Goal: Navigation & Orientation: Find specific page/section

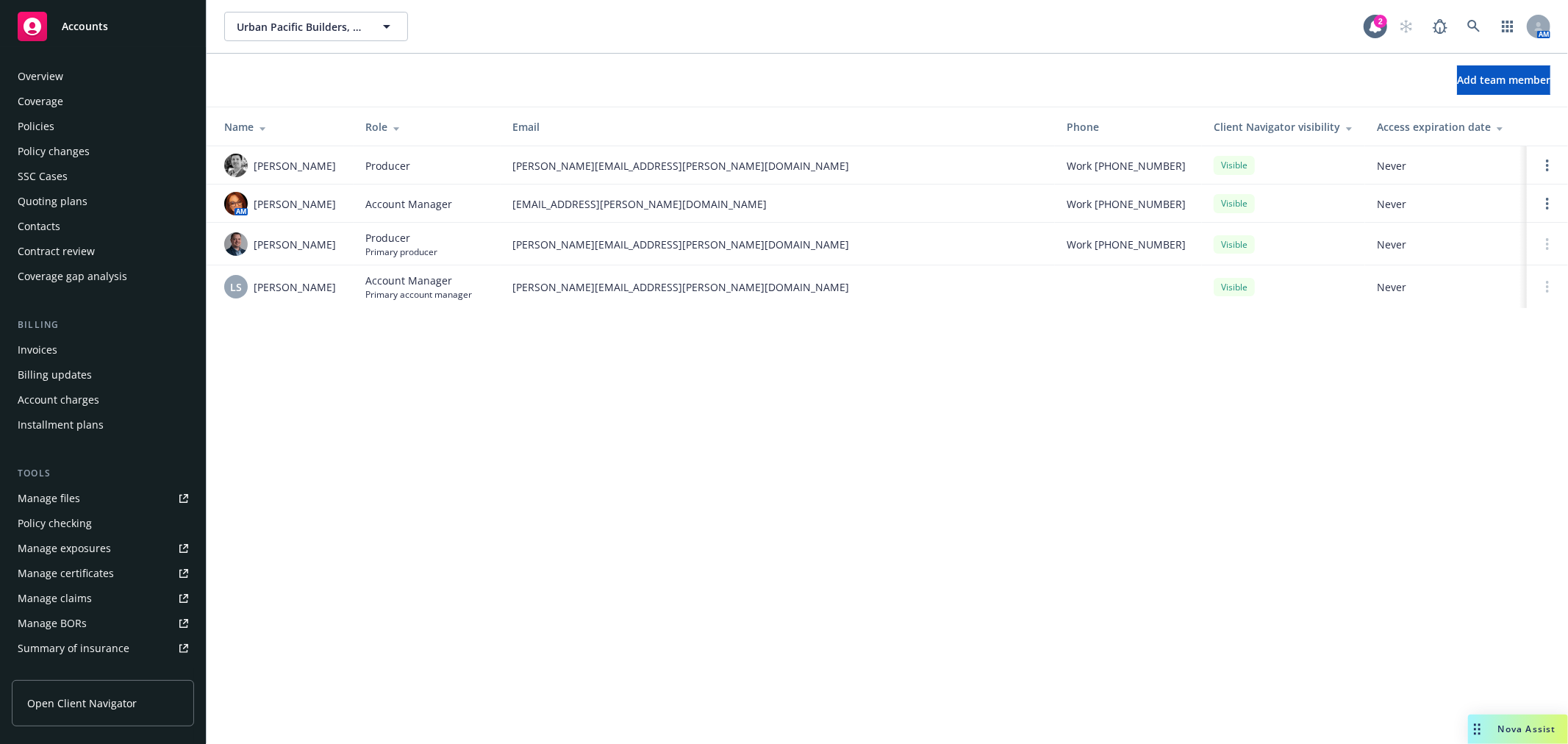
scroll to position [239, 0]
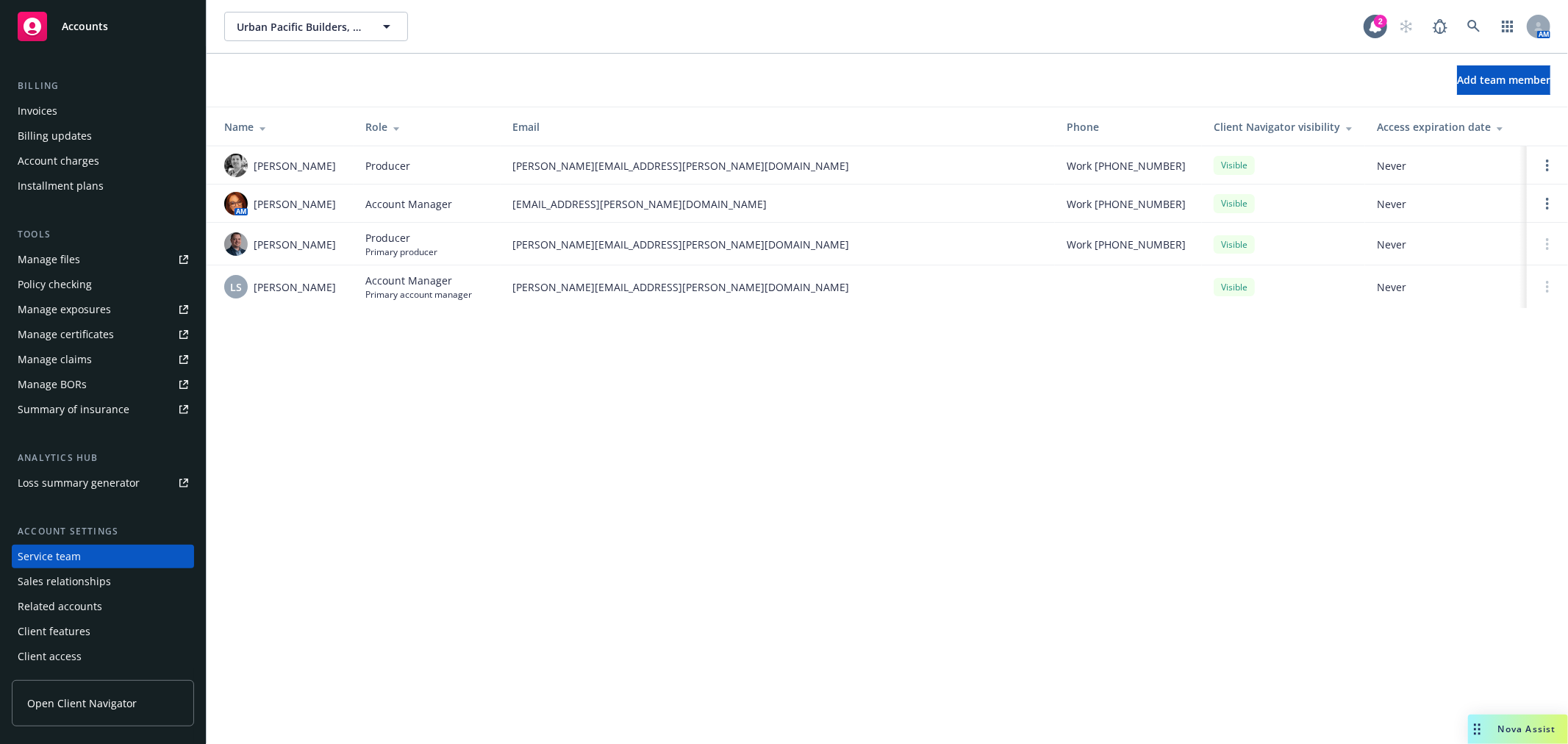
click at [81, 35] on div "Accounts" at bounding box center [103, 27] width 171 height 30
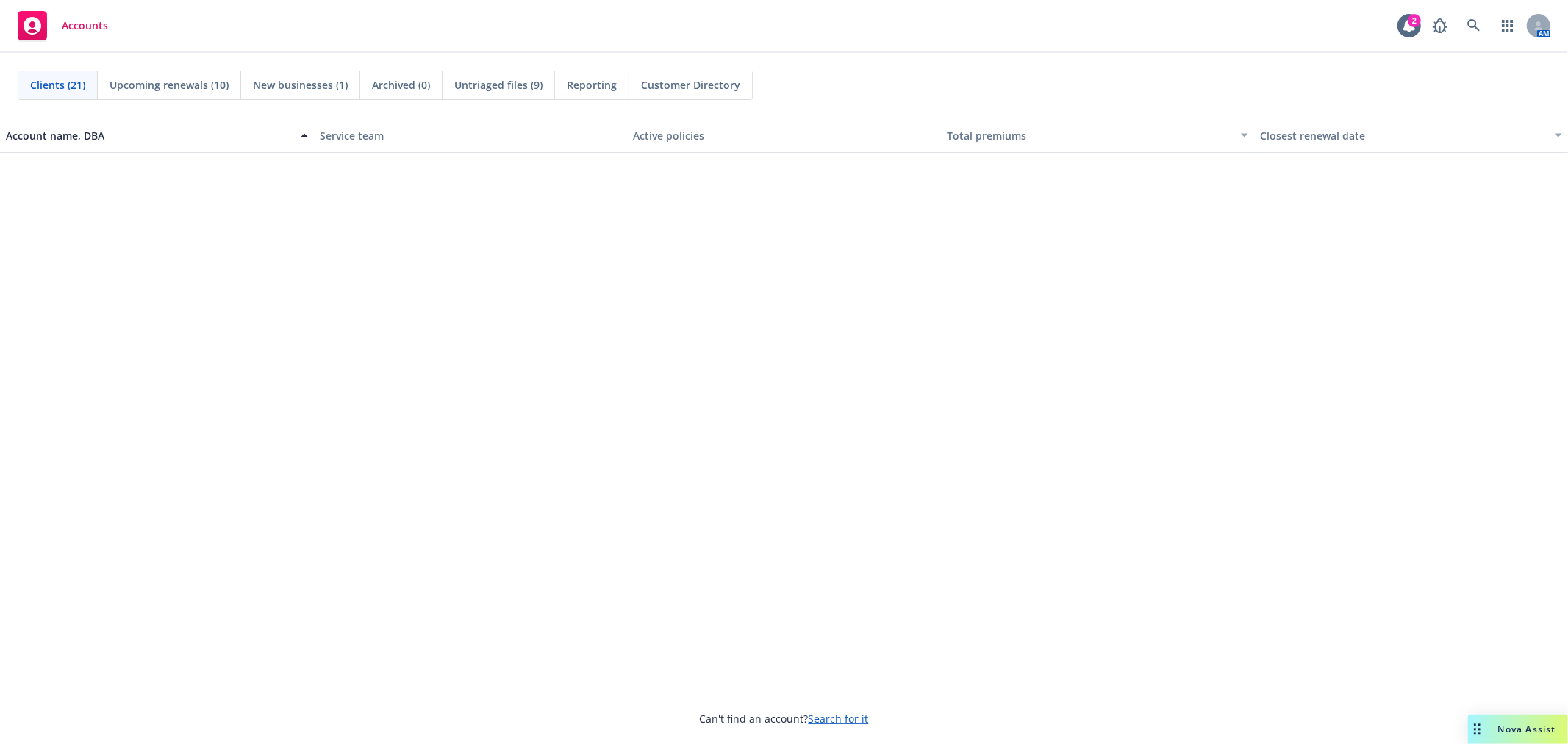
scroll to position [695, 0]
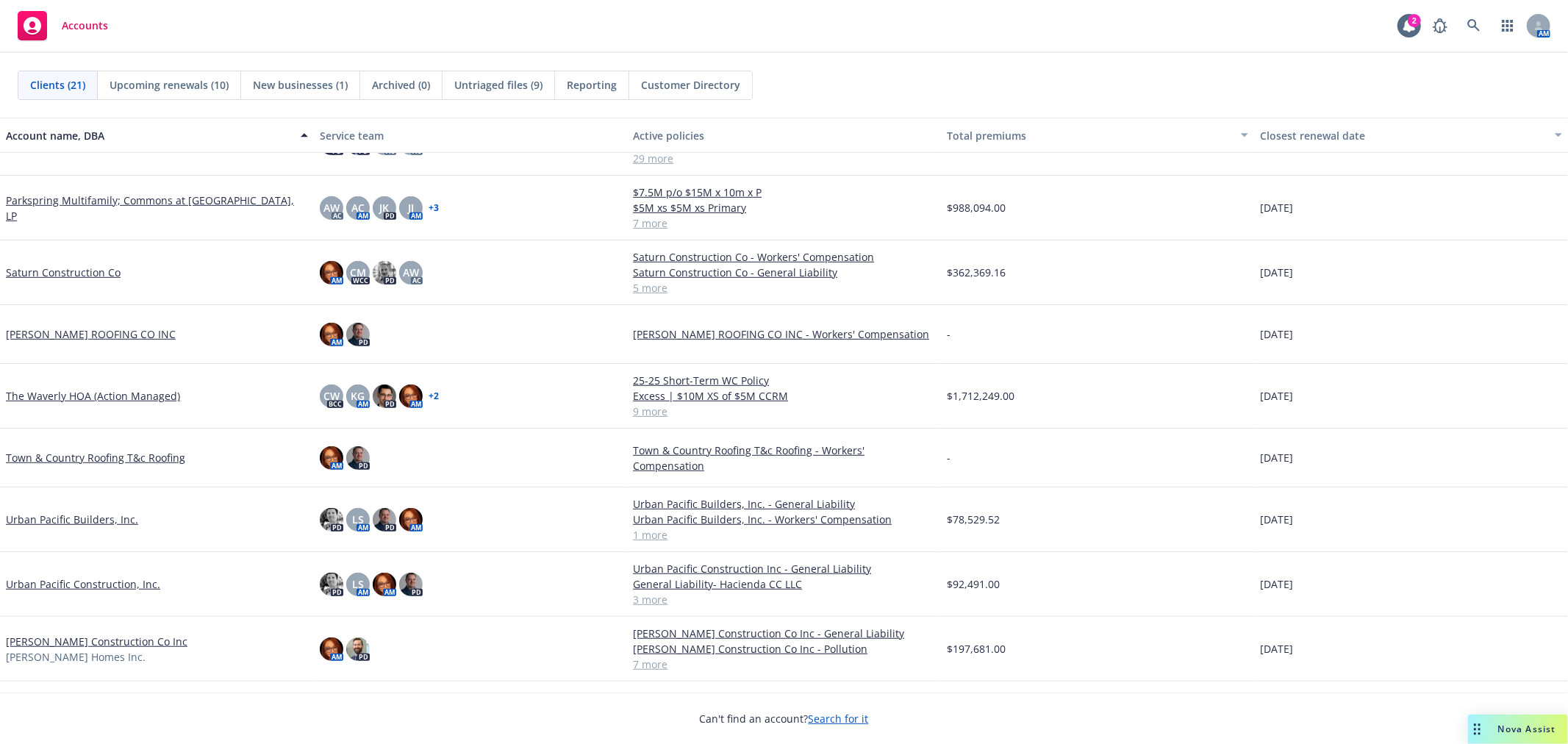
click at [65, 517] on link "Urban Pacific Builders, Inc." at bounding box center [72, 520] width 132 height 16
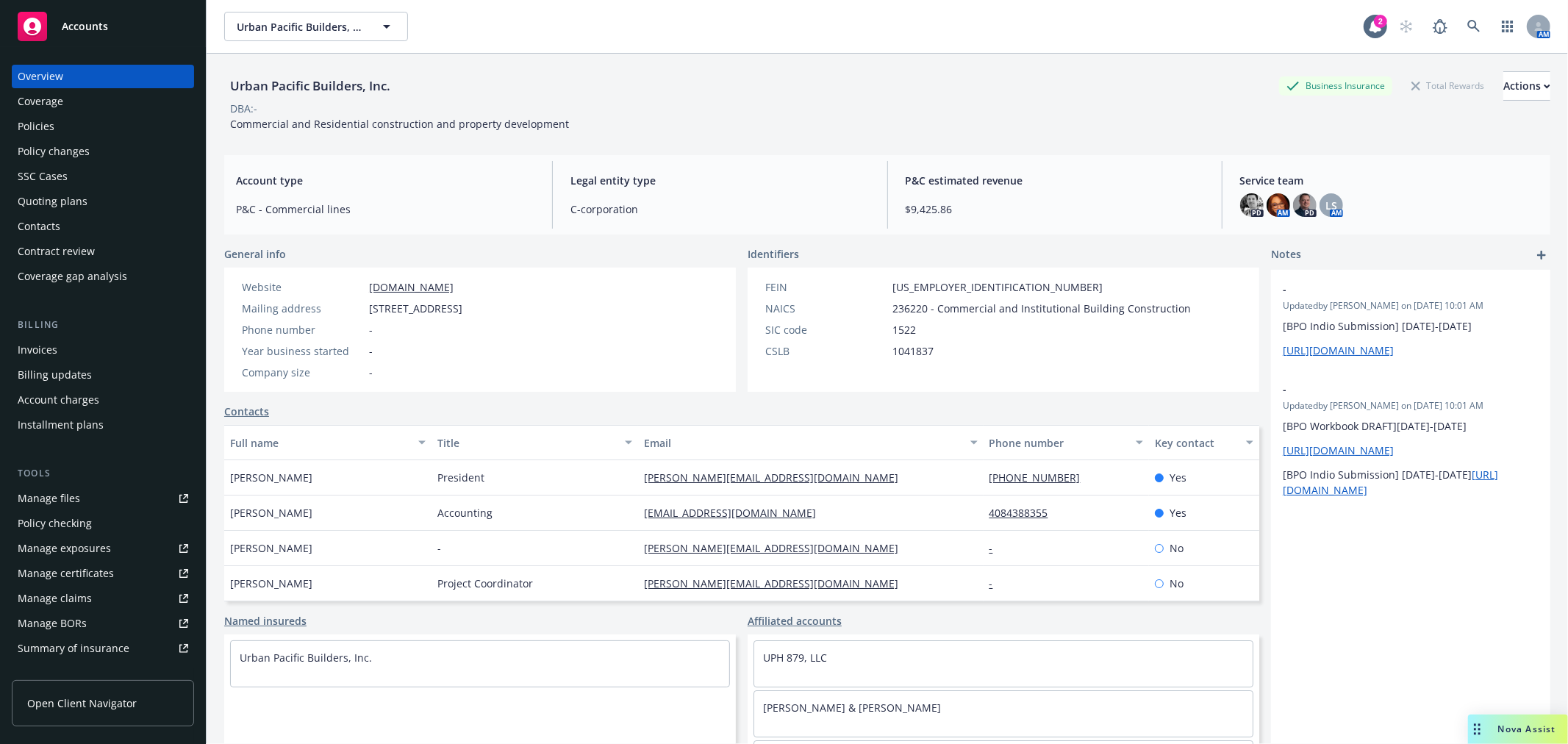
click at [72, 123] on div "Policies" at bounding box center [103, 126] width 171 height 24
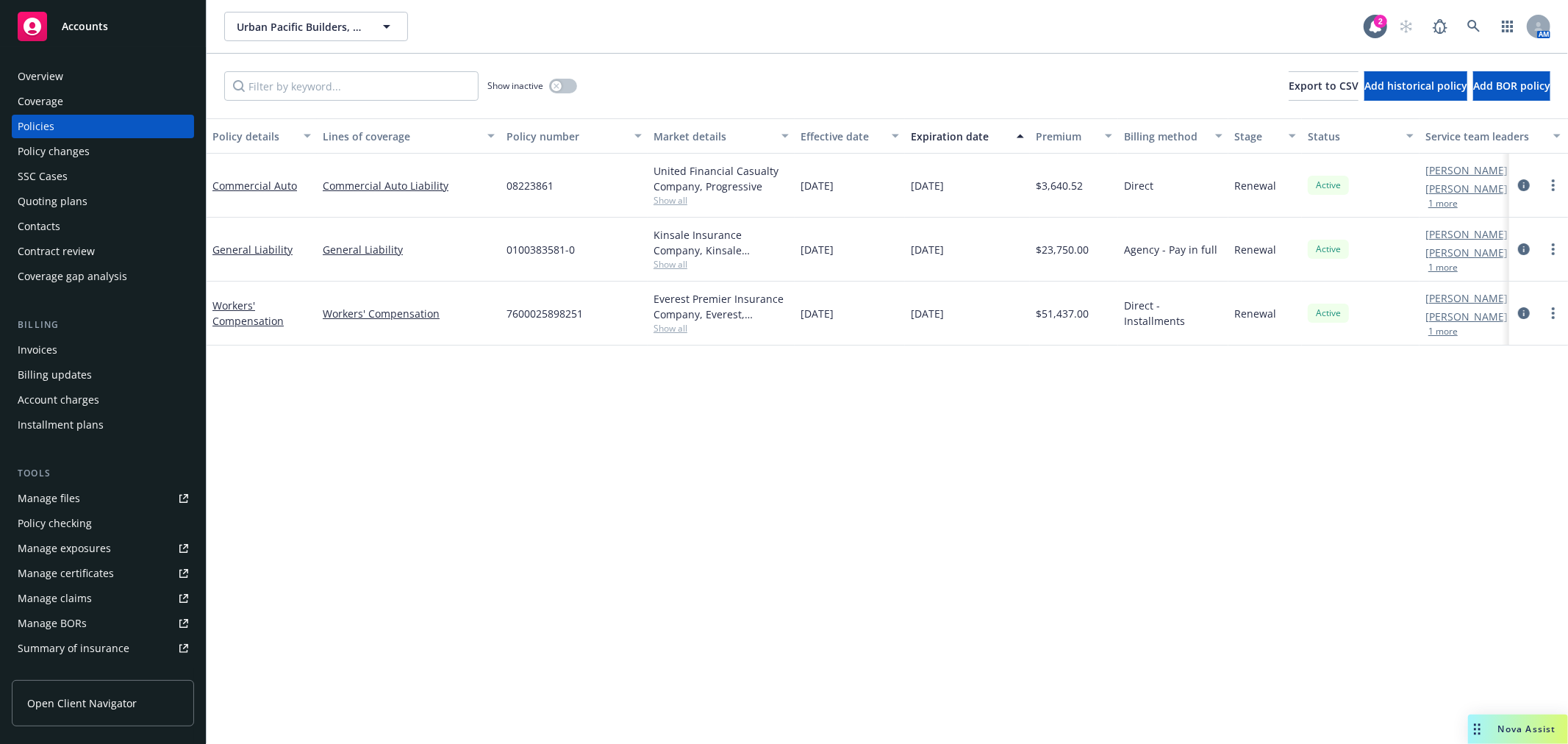
click at [77, 75] on div "Overview" at bounding box center [103, 77] width 171 height 24
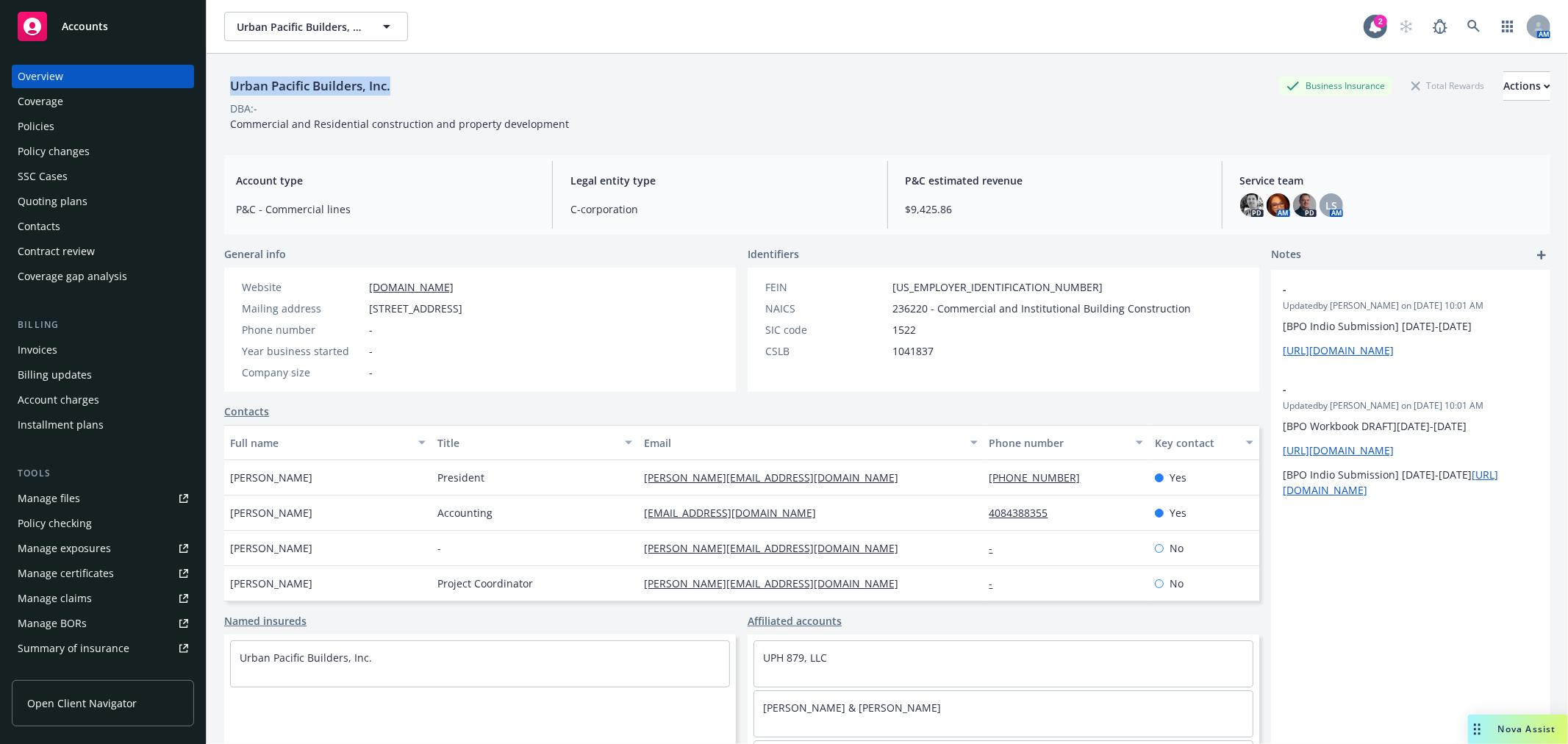
drag, startPoint x: 230, startPoint y: 90, endPoint x: 415, endPoint y: 93, distance: 185.0
click at [415, 93] on div "Urban Pacific Builders, Inc. Business Insurance Total Rewards Actions" at bounding box center [887, 86] width 1326 height 30
copy div "Urban Pacific Builders, Inc."
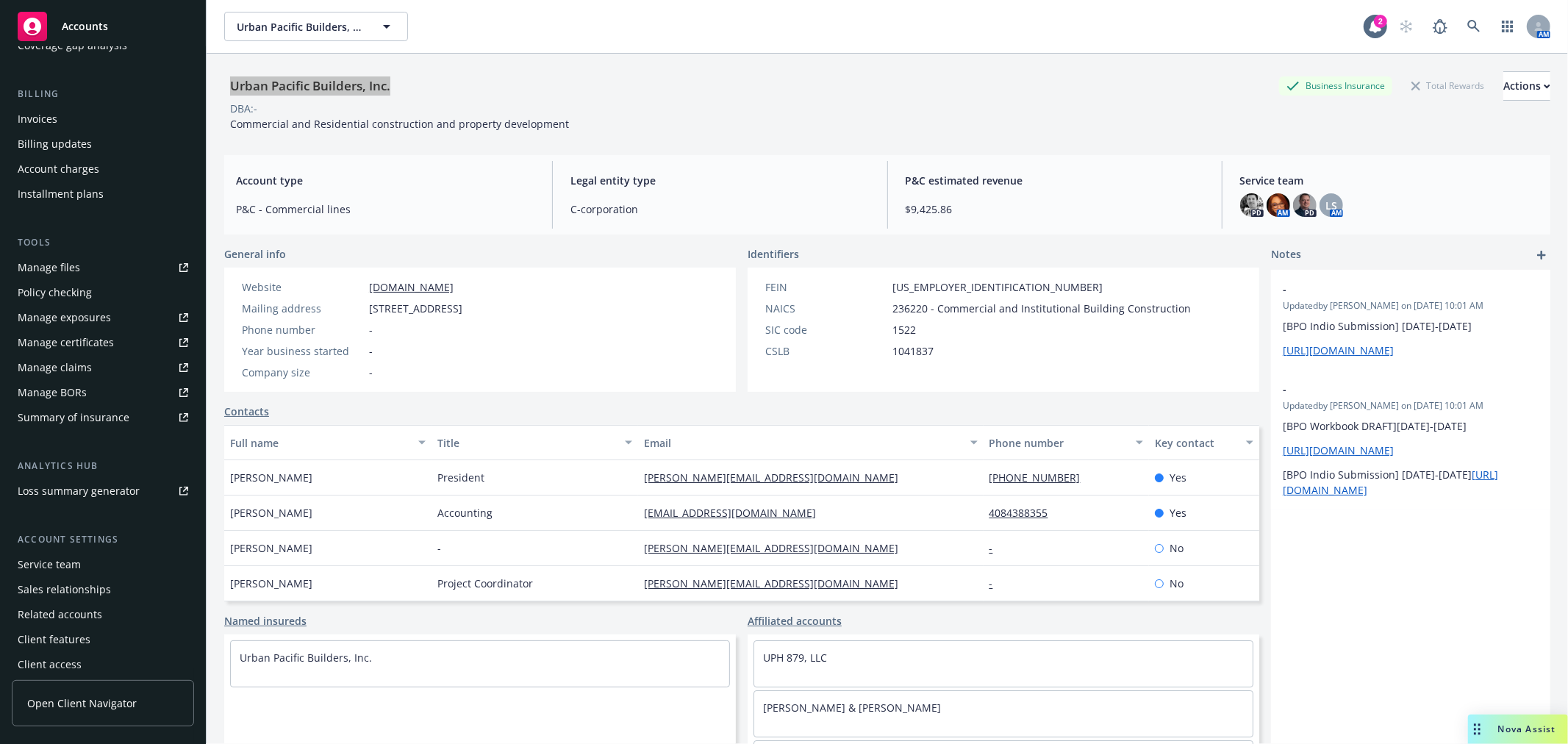
scroll to position [238, 0]
click at [59, 557] on div "Service team" at bounding box center [49, 557] width 63 height 24
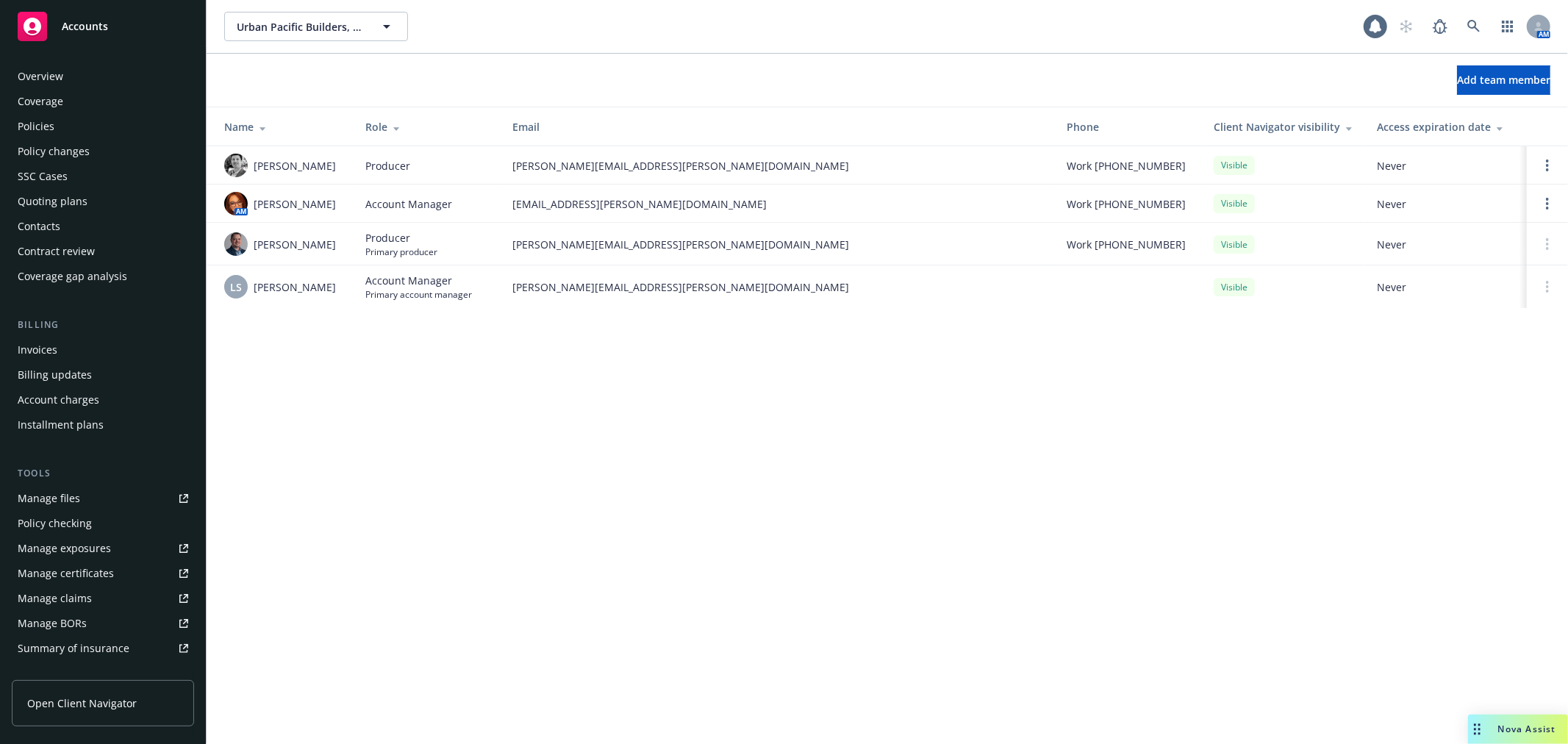
scroll to position [239, 0]
